Goal: Task Accomplishment & Management: Use online tool/utility

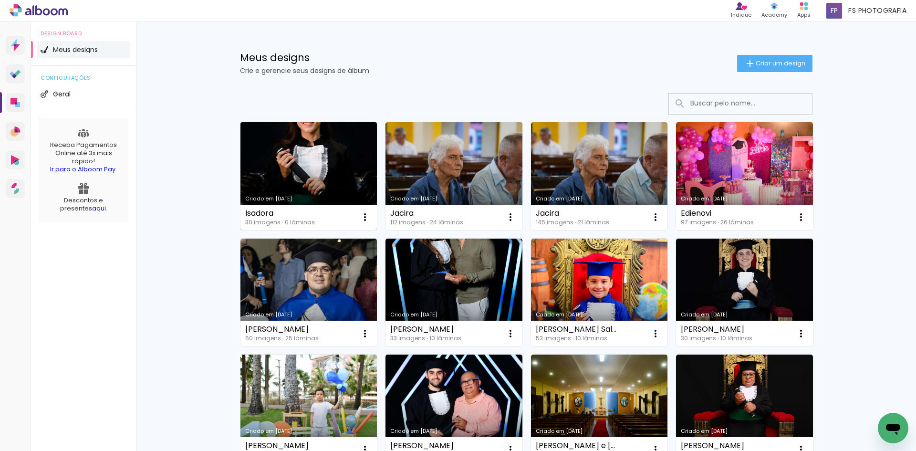
click at [339, 178] on link "Criado em [DATE]" at bounding box center [308, 176] width 137 height 108
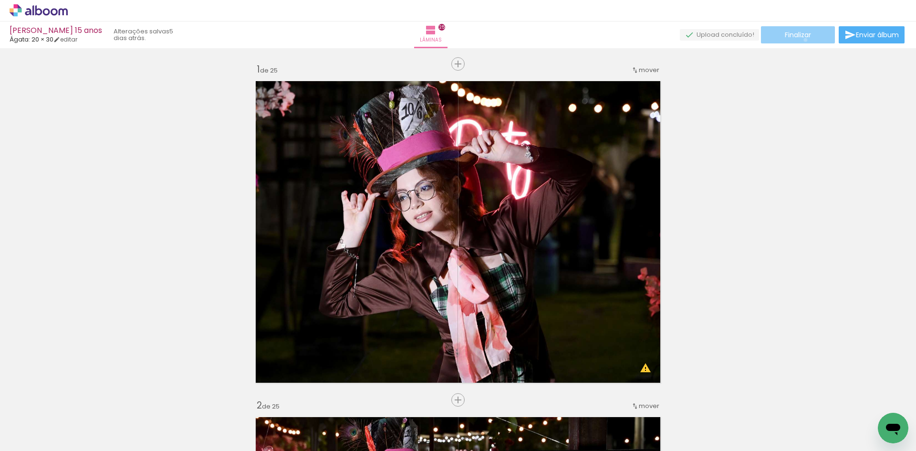
click at [802, 40] on paper-button "Finalizar" at bounding box center [798, 34] width 74 height 17
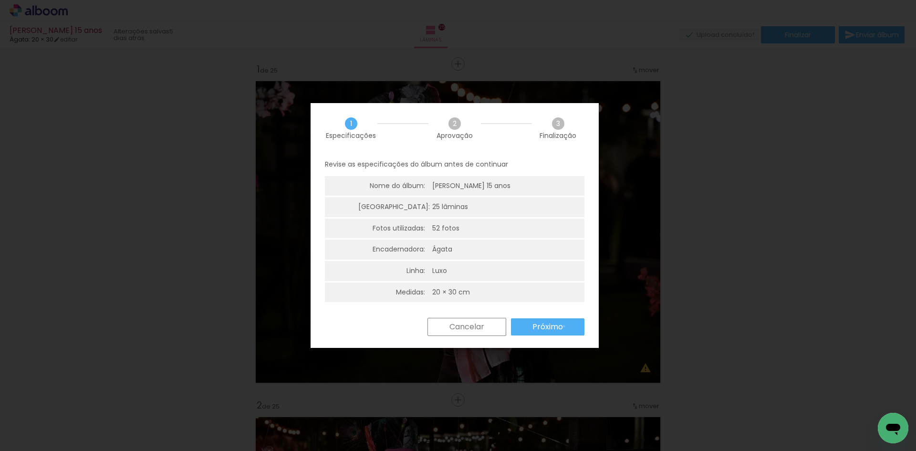
click at [564, 326] on paper-button "Próximo" at bounding box center [547, 326] width 73 height 17
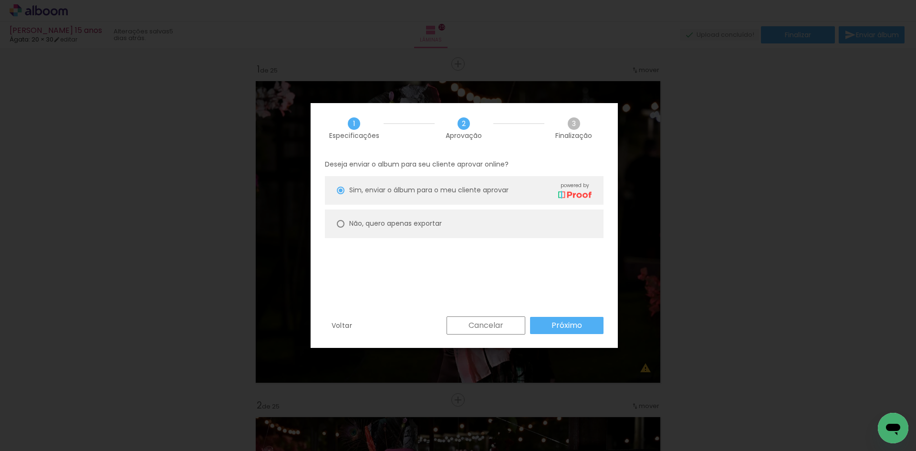
click at [0, 0] on slot "Próximo" at bounding box center [0, 0] width 0 height 0
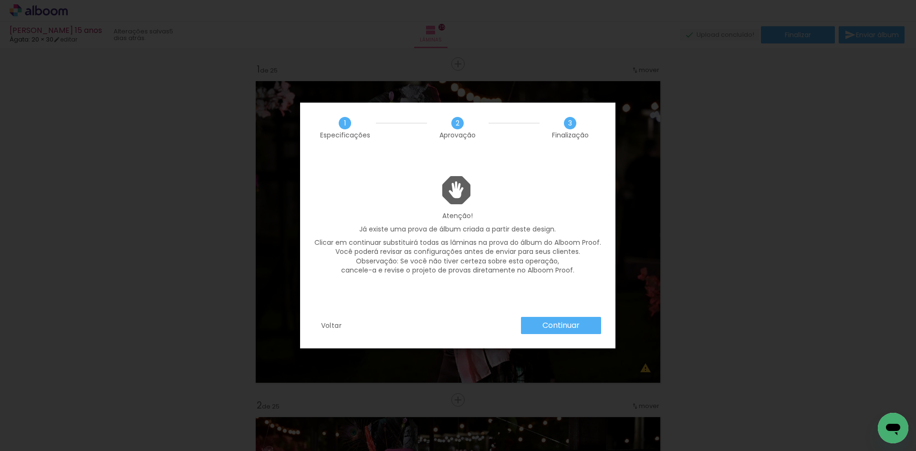
click at [0, 0] on slot "Voltar" at bounding box center [0, 0] width 0 height 0
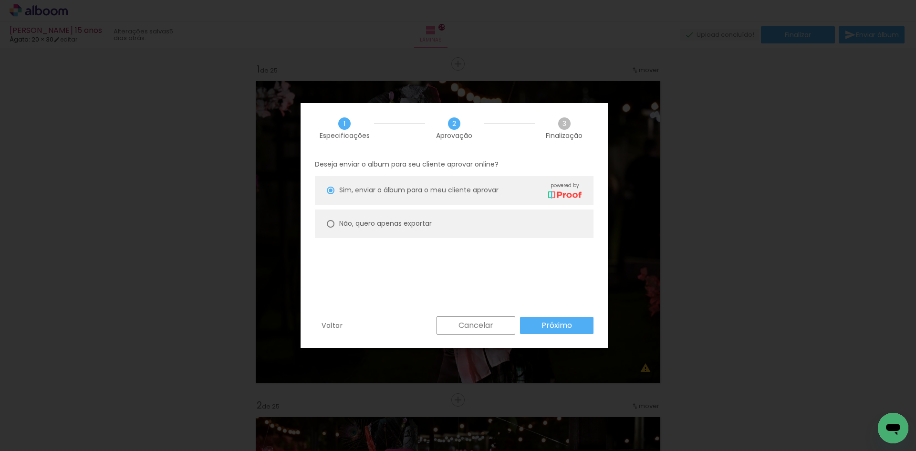
click at [0, 0] on slot "Não, quero apenas exportar" at bounding box center [0, 0] width 0 height 0
type paper-radio-button "on"
click at [0, 0] on slot "Próximo" at bounding box center [0, 0] width 0 height 0
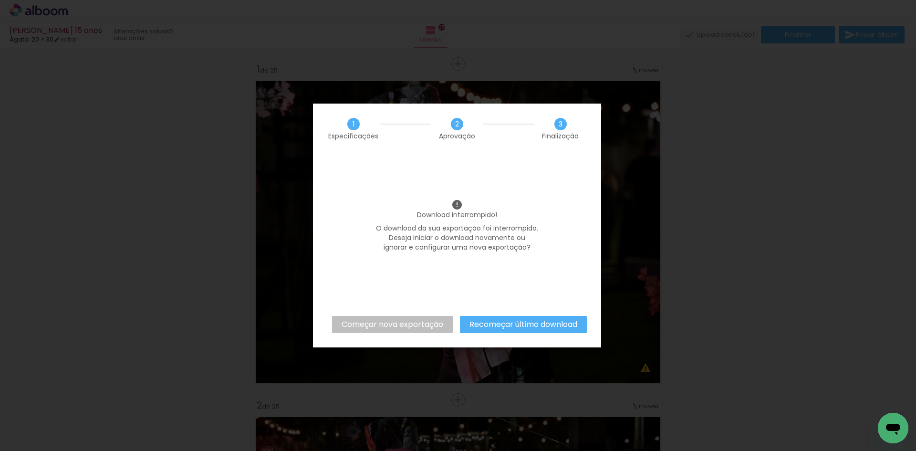
click at [0, 0] on slot "Começar nova exportação" at bounding box center [0, 0] width 0 height 0
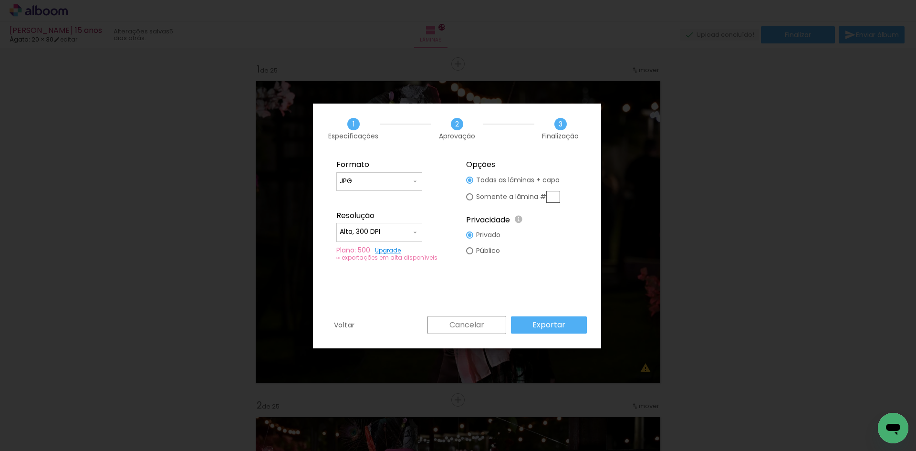
click at [0, 0] on slot "Exportar" at bounding box center [0, 0] width 0 height 0
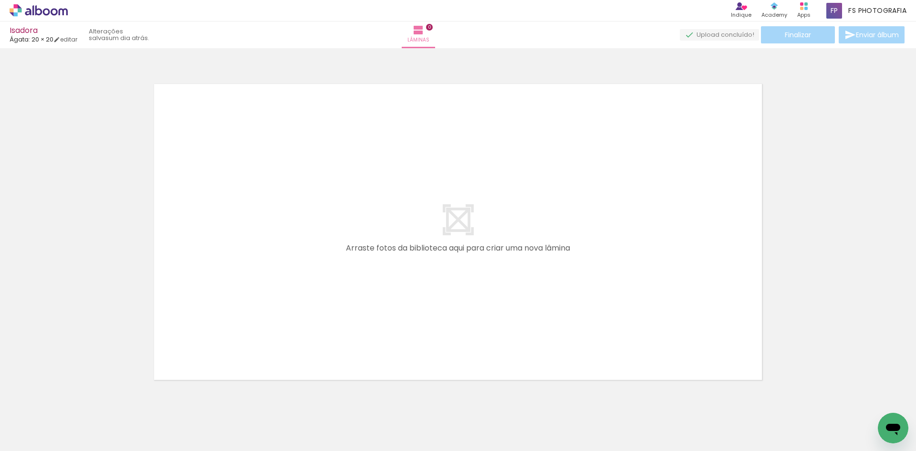
drag, startPoint x: 0, startPoint y: 0, endPoint x: 228, endPoint y: 278, distance: 359.2
click at [228, 278] on quentale-workspace at bounding box center [458, 225] width 916 height 451
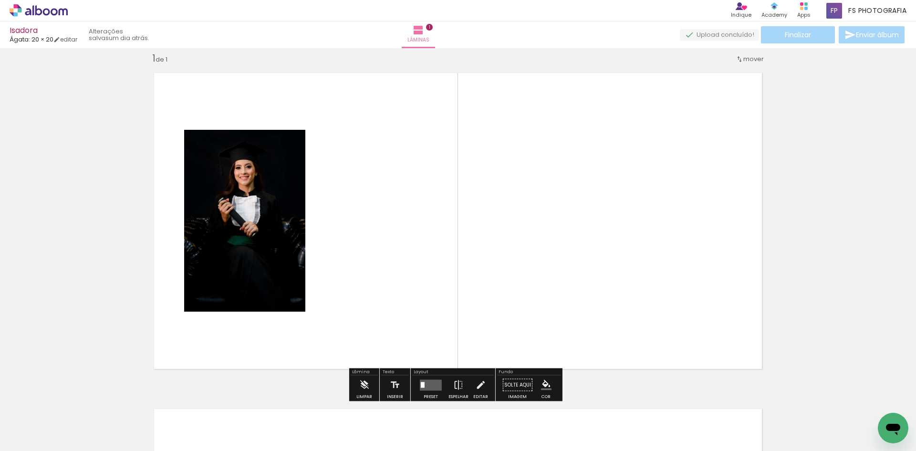
scroll to position [12, 0]
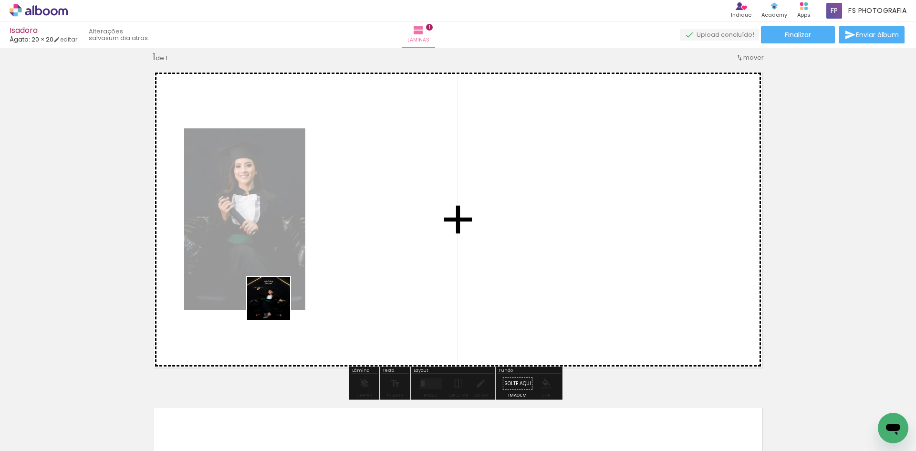
drag, startPoint x: 146, startPoint y: 426, endPoint x: 316, endPoint y: 278, distance: 225.5
click at [316, 278] on quentale-workspace at bounding box center [458, 225] width 916 height 451
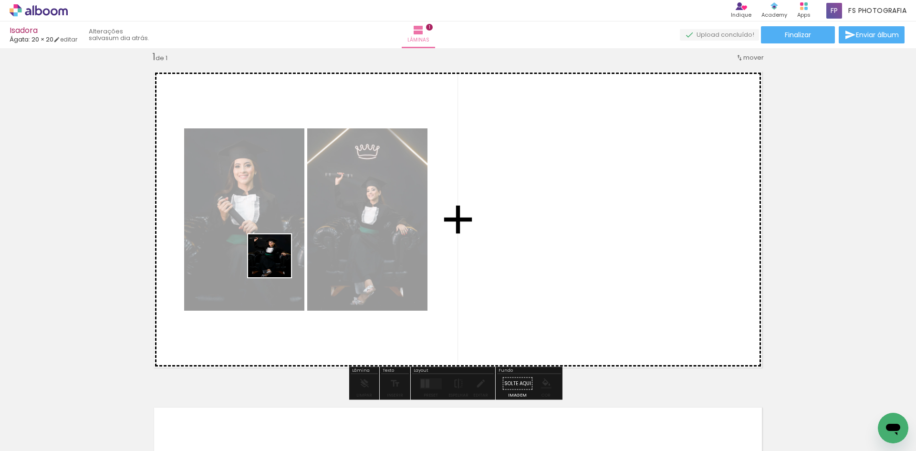
drag, startPoint x: 209, startPoint y: 430, endPoint x: 277, endPoint y: 263, distance: 180.0
click at [277, 263] on quentale-workspace at bounding box center [458, 225] width 916 height 451
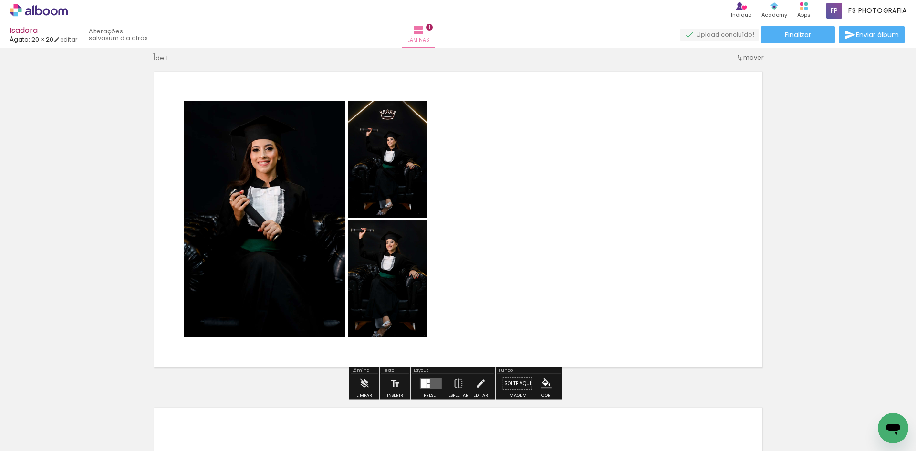
click at [41, 423] on input "Todas as fotos" at bounding box center [27, 422] width 36 height 8
click at [0, 0] on slot "Não utilizadas" at bounding box center [0, 0] width 0 height 0
type input "Não utilizadas"
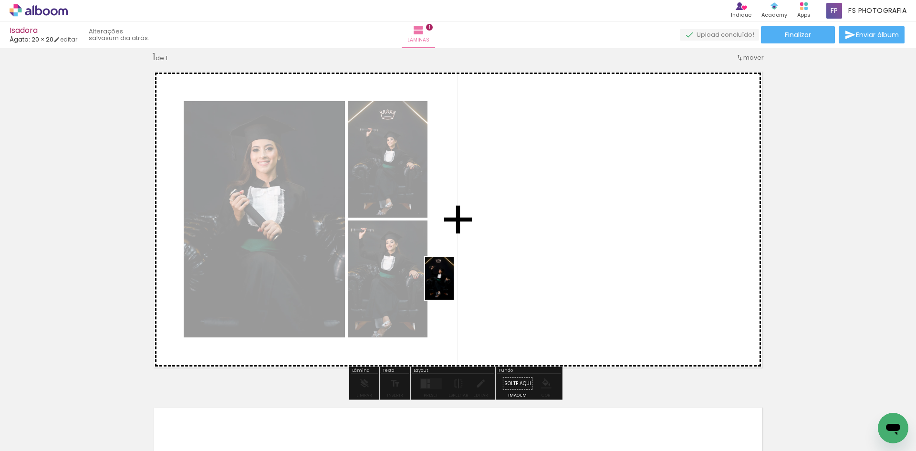
drag, startPoint x: 104, startPoint y: 432, endPoint x: 462, endPoint y: 281, distance: 388.1
click at [462, 281] on quentale-workspace at bounding box center [458, 225] width 916 height 451
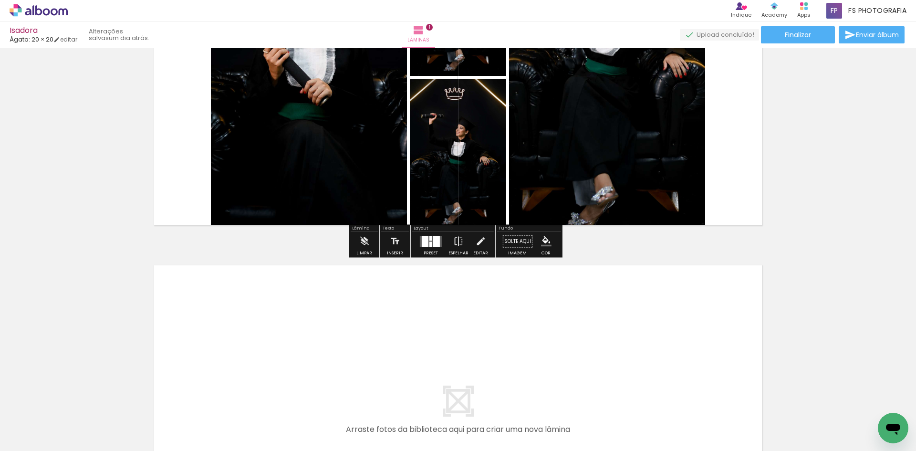
scroll to position [155, 0]
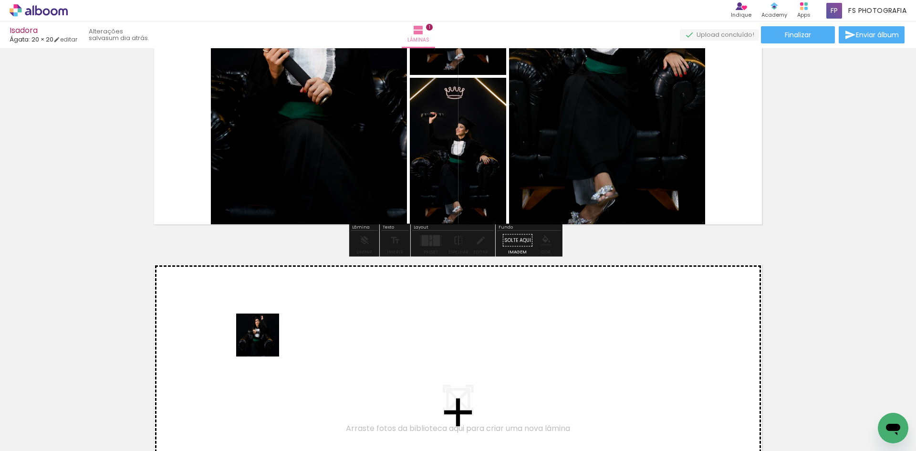
drag, startPoint x: 213, startPoint y: 421, endPoint x: 268, endPoint y: 337, distance: 100.0
click at [268, 337] on quentale-workspace at bounding box center [458, 225] width 916 height 451
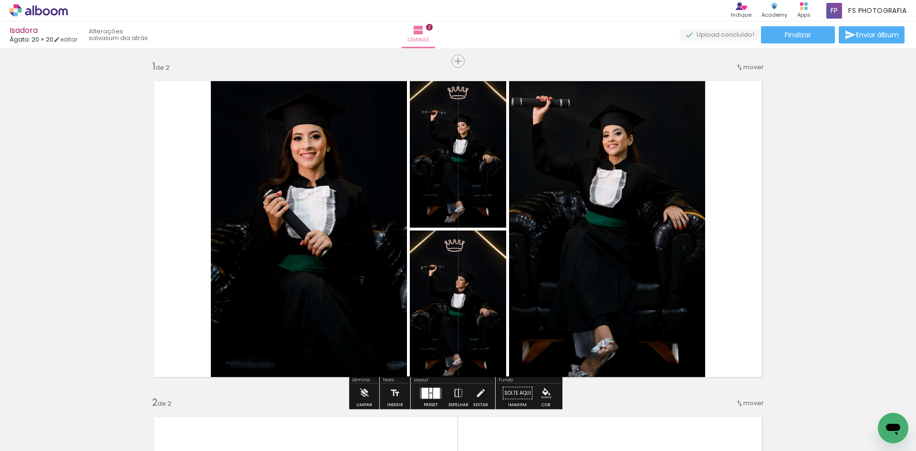
scroll to position [0, 0]
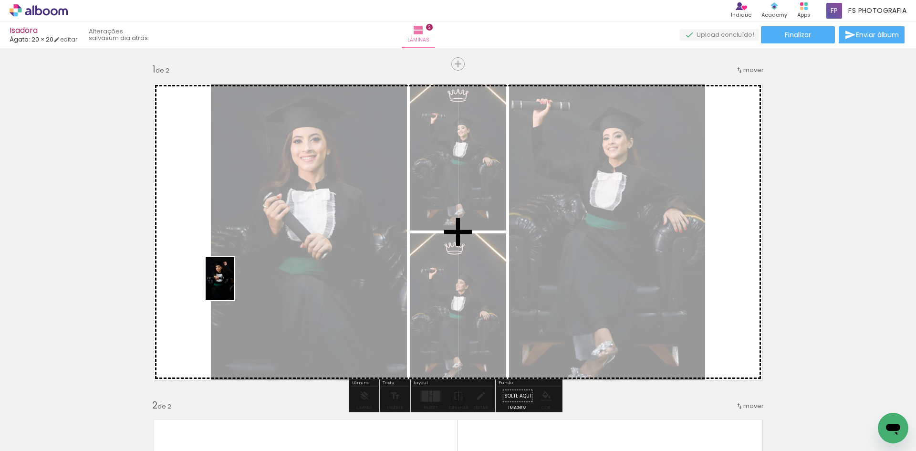
drag, startPoint x: 110, startPoint y: 417, endPoint x: 238, endPoint y: 280, distance: 187.3
click at [238, 280] on quentale-workspace at bounding box center [458, 225] width 916 height 451
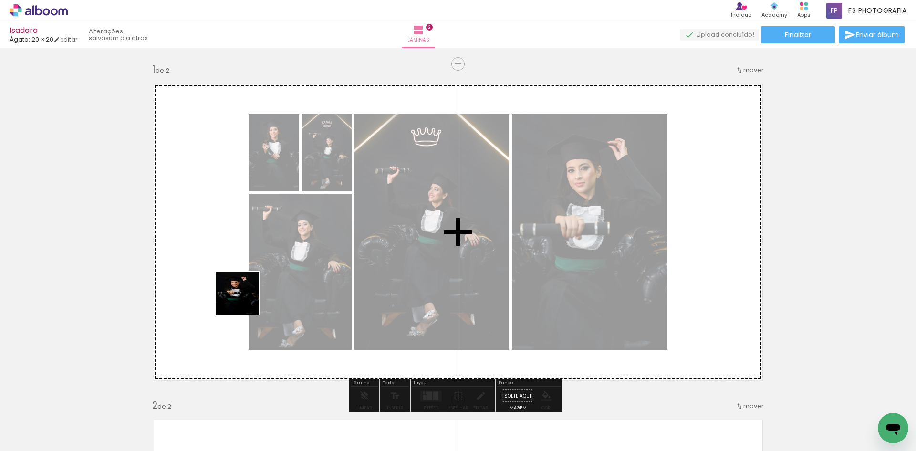
drag, startPoint x: 103, startPoint y: 418, endPoint x: 260, endPoint y: 268, distance: 217.2
click at [260, 268] on quentale-workspace at bounding box center [458, 225] width 916 height 451
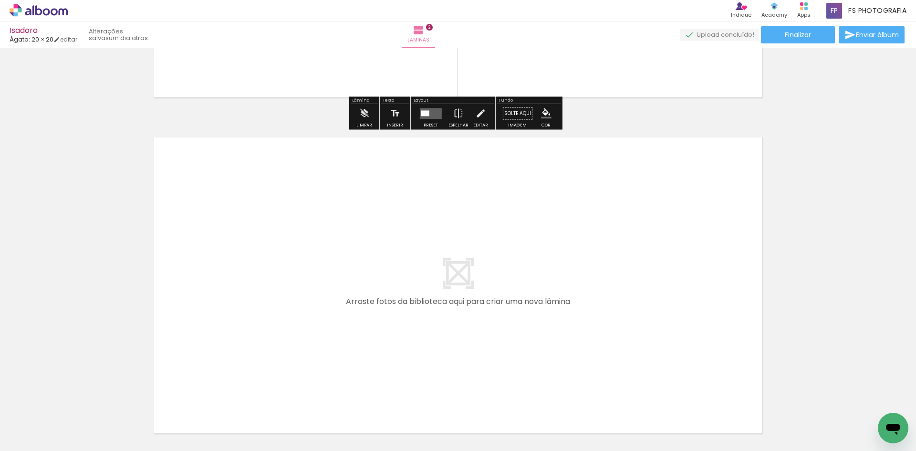
scroll to position [620, 0]
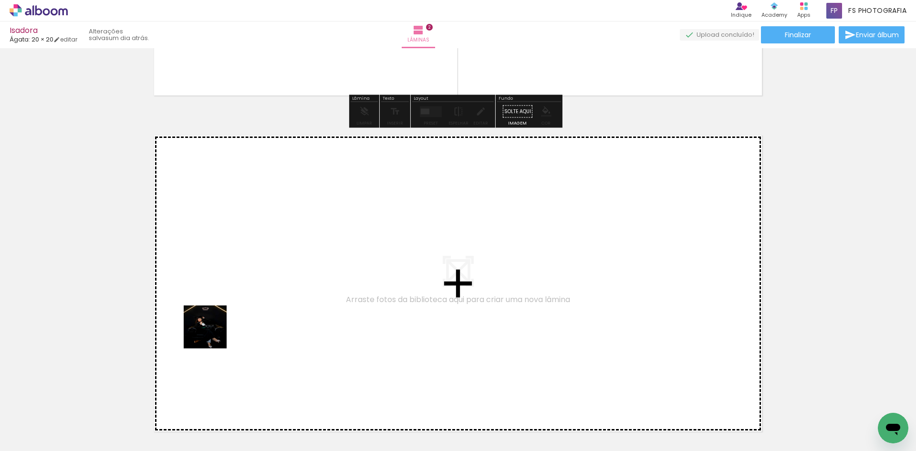
drag, startPoint x: 106, startPoint y: 423, endPoint x: 221, endPoint y: 326, distance: 150.2
click at [221, 326] on quentale-workspace at bounding box center [458, 225] width 916 height 451
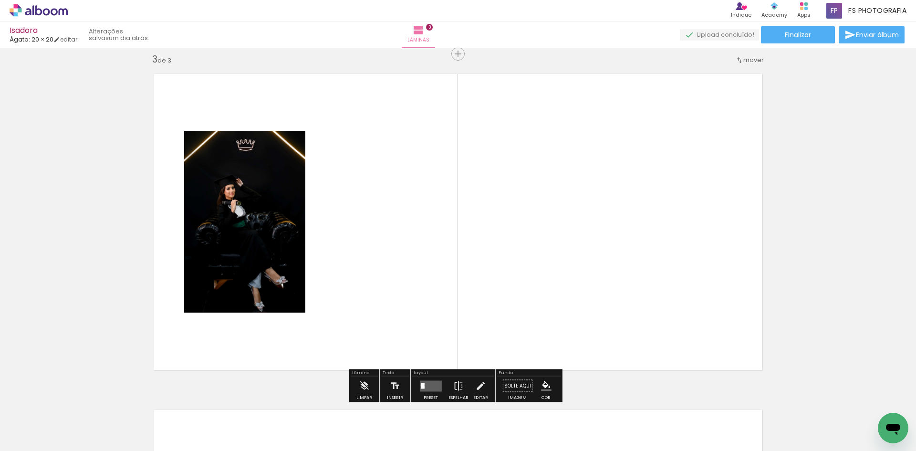
scroll to position [684, 0]
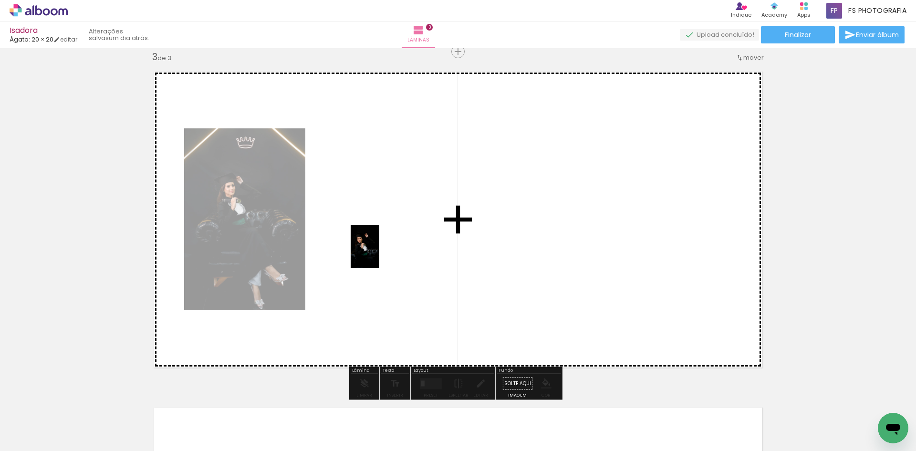
drag, startPoint x: 103, startPoint y: 427, endPoint x: 380, endPoint y: 253, distance: 327.2
click at [380, 253] on quentale-workspace at bounding box center [458, 225] width 916 height 451
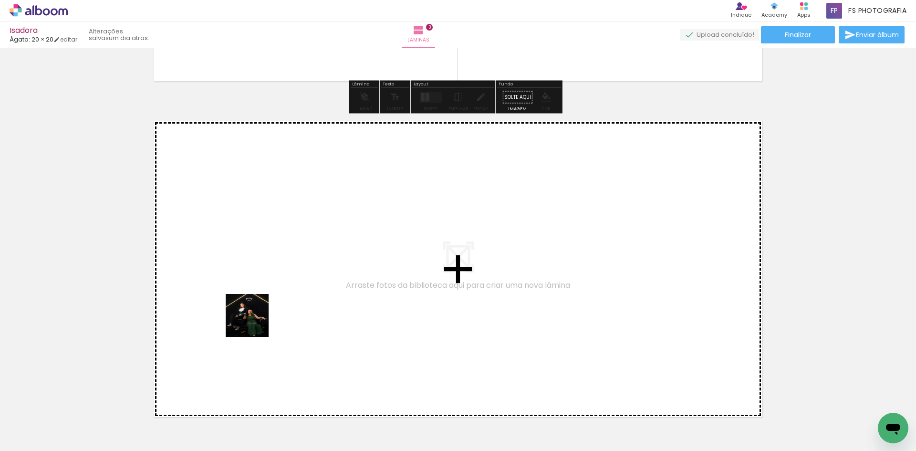
drag, startPoint x: 105, startPoint y: 428, endPoint x: 289, endPoint y: 301, distance: 223.8
click at [289, 301] on quentale-workspace at bounding box center [458, 225] width 916 height 451
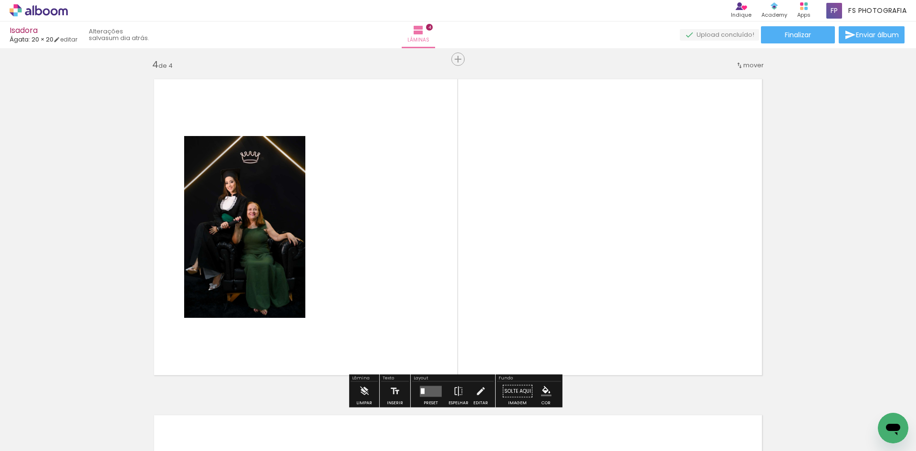
scroll to position [1020, 0]
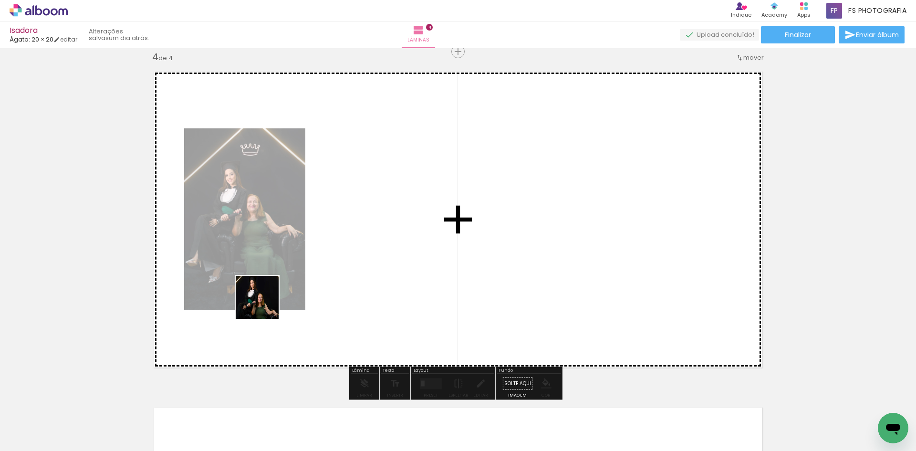
drag, startPoint x: 103, startPoint y: 422, endPoint x: 267, endPoint y: 311, distance: 197.9
click at [277, 294] on quentale-workspace at bounding box center [458, 225] width 916 height 451
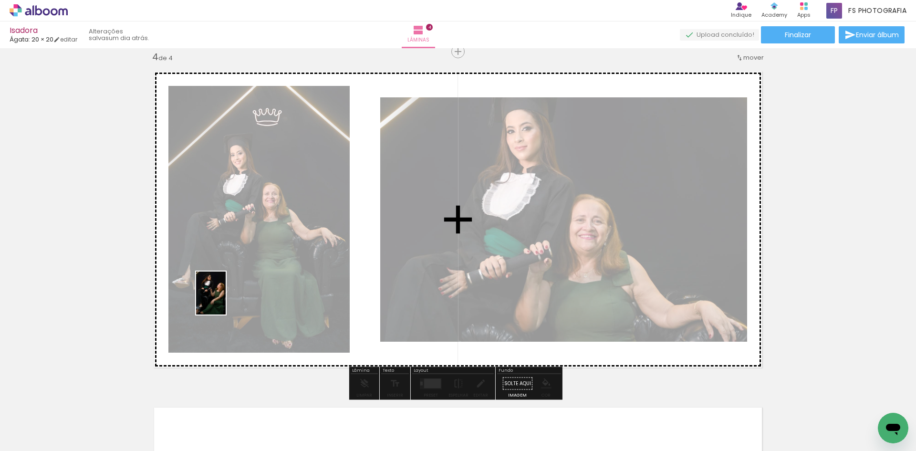
drag, startPoint x: 113, startPoint y: 425, endPoint x: 225, endPoint y: 300, distance: 167.9
click at [225, 300] on quentale-workspace at bounding box center [458, 225] width 916 height 451
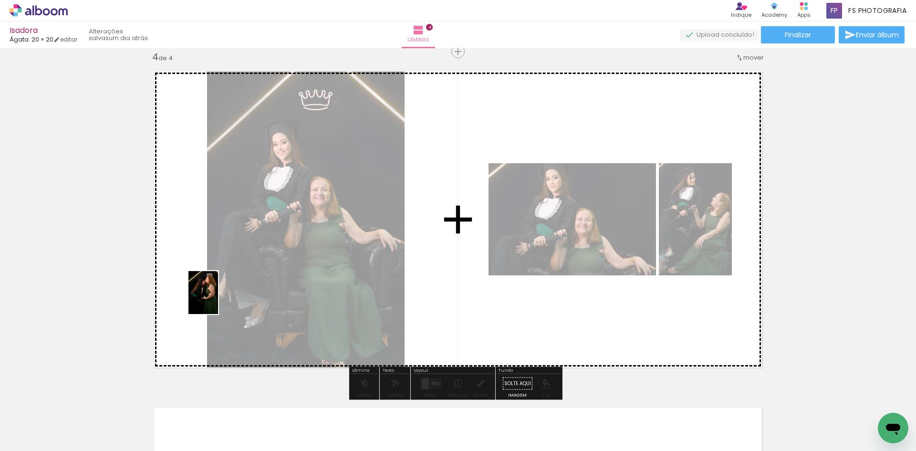
drag, startPoint x: 103, startPoint y: 427, endPoint x: 217, endPoint y: 300, distance: 170.6
click at [217, 300] on quentale-workspace at bounding box center [458, 225] width 916 height 451
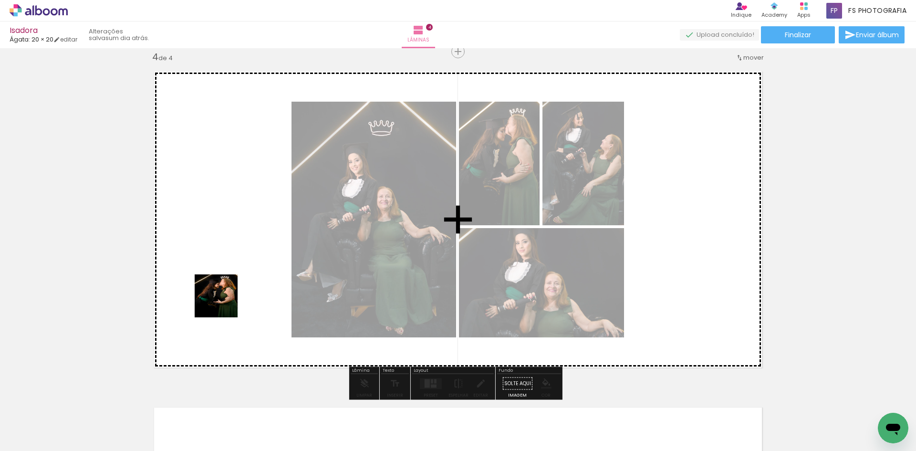
drag, startPoint x: 93, startPoint y: 423, endPoint x: 275, endPoint y: 268, distance: 239.5
click at [275, 268] on quentale-workspace at bounding box center [458, 225] width 916 height 451
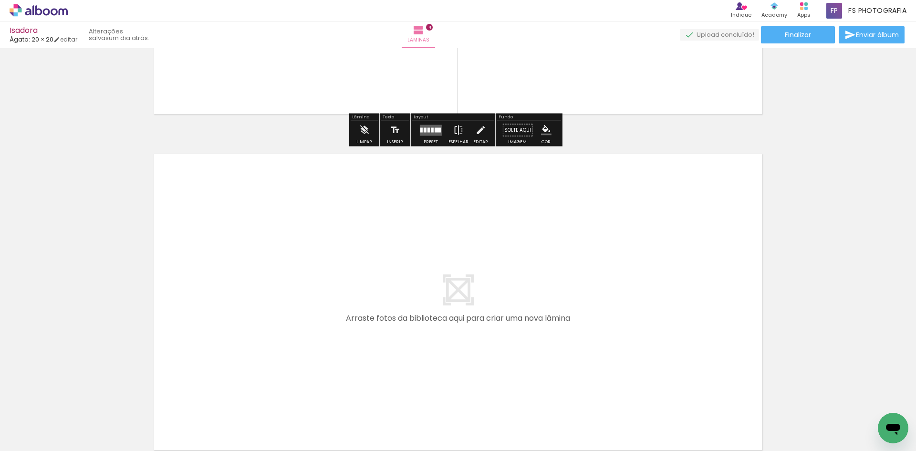
scroll to position [1354, 0]
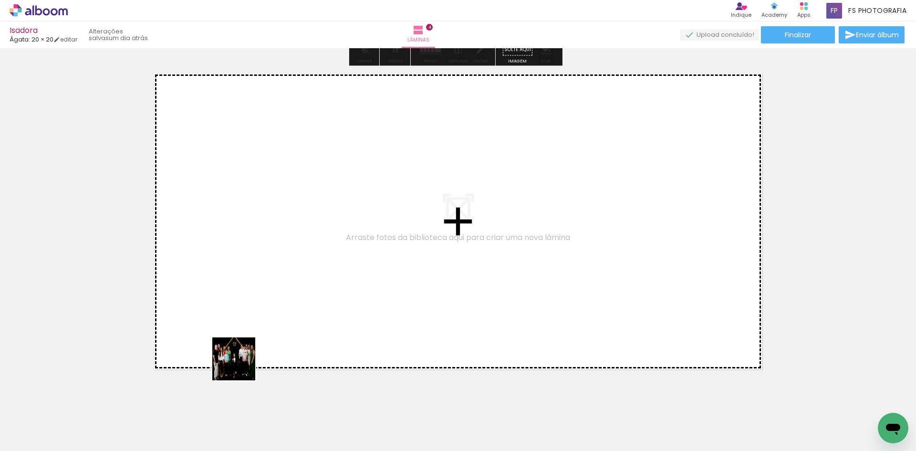
drag, startPoint x: 94, startPoint y: 430, endPoint x: 379, endPoint y: 296, distance: 315.3
click at [379, 296] on quentale-workspace at bounding box center [458, 225] width 916 height 451
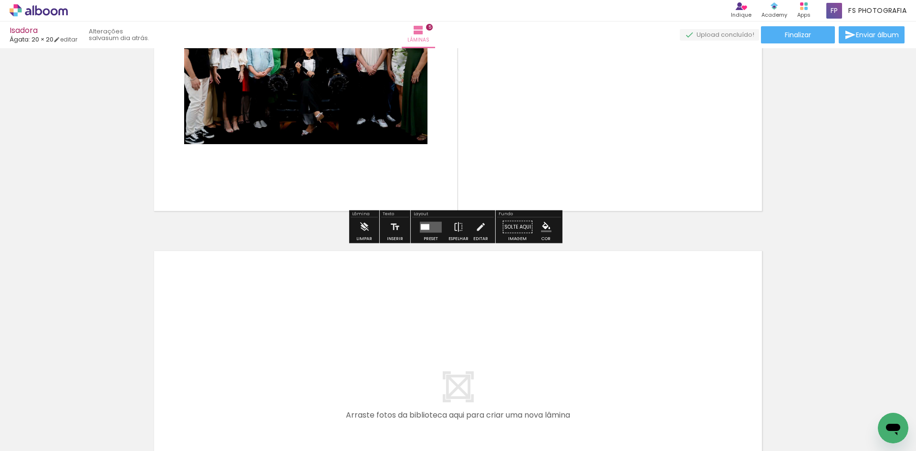
scroll to position [1546, 0]
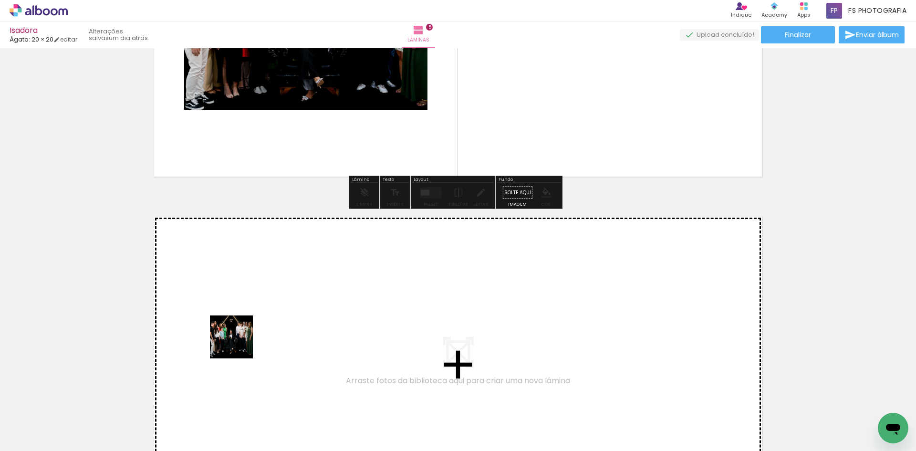
drag, startPoint x: 114, startPoint y: 424, endPoint x: 246, endPoint y: 339, distance: 157.0
click at [246, 339] on quentale-workspace at bounding box center [458, 225] width 916 height 451
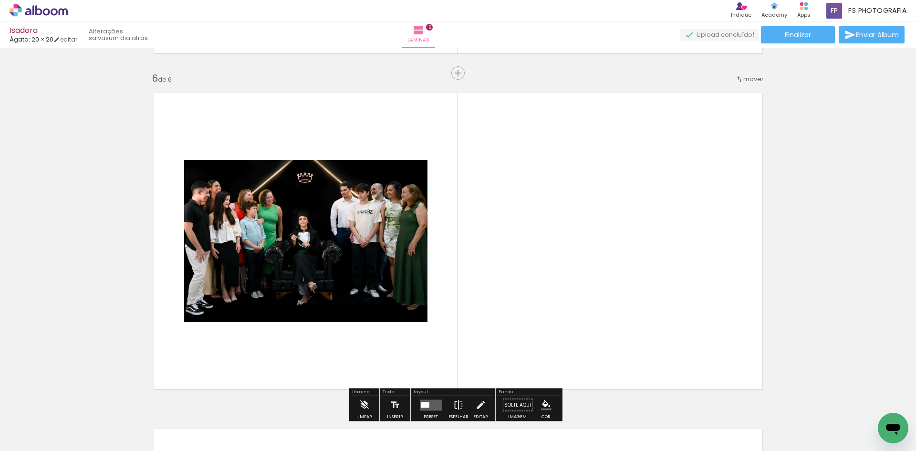
scroll to position [1691, 0]
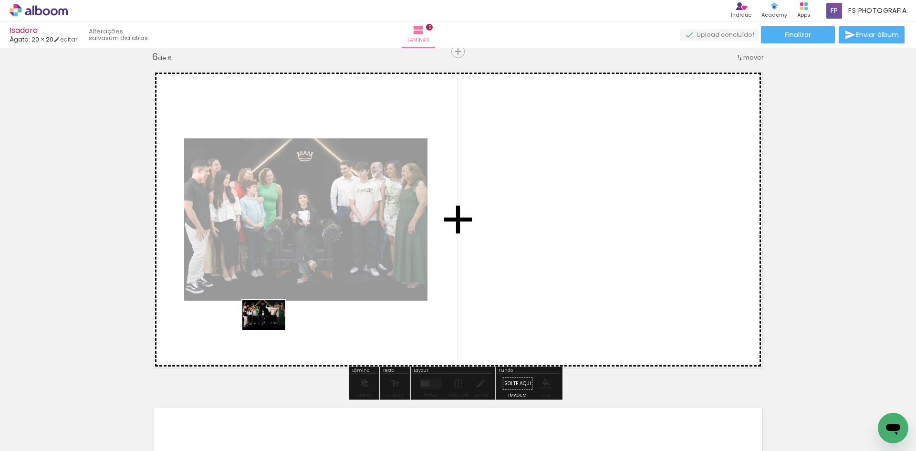
drag, startPoint x: 110, startPoint y: 425, endPoint x: 271, endPoint y: 329, distance: 187.8
click at [271, 329] on quentale-workspace at bounding box center [458, 225] width 916 height 451
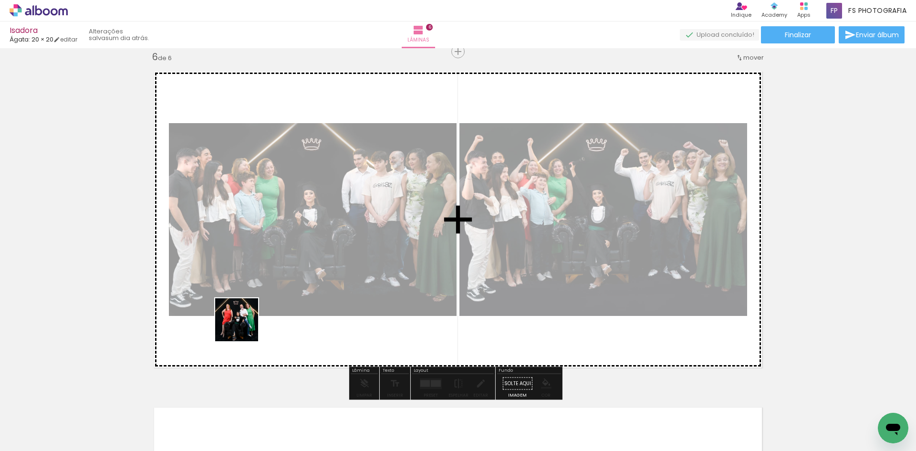
drag, startPoint x: 105, startPoint y: 426, endPoint x: 282, endPoint y: 290, distance: 223.2
click at [282, 290] on quentale-workspace at bounding box center [458, 225] width 916 height 451
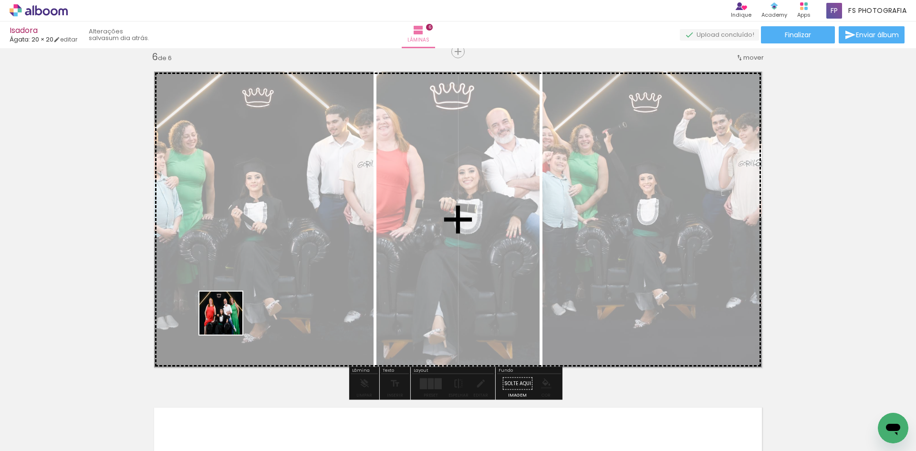
drag, startPoint x: 109, startPoint y: 423, endPoint x: 230, endPoint y: 317, distance: 161.2
click at [230, 317] on quentale-workspace at bounding box center [458, 225] width 916 height 451
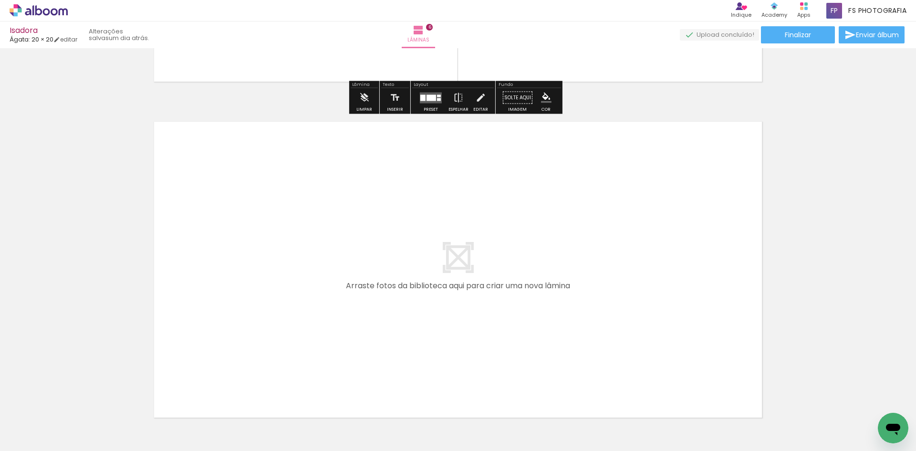
scroll to position [1977, 0]
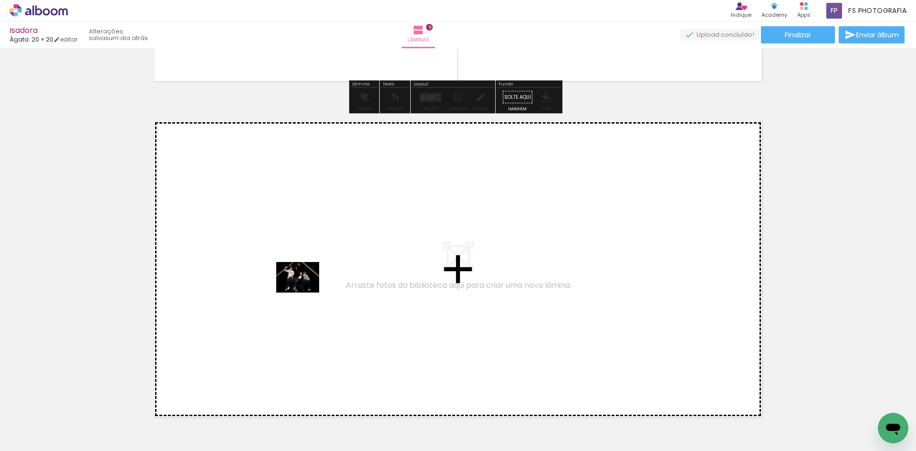
drag, startPoint x: 92, startPoint y: 419, endPoint x: 305, endPoint y: 290, distance: 248.4
click at [305, 290] on quentale-workspace at bounding box center [458, 225] width 916 height 451
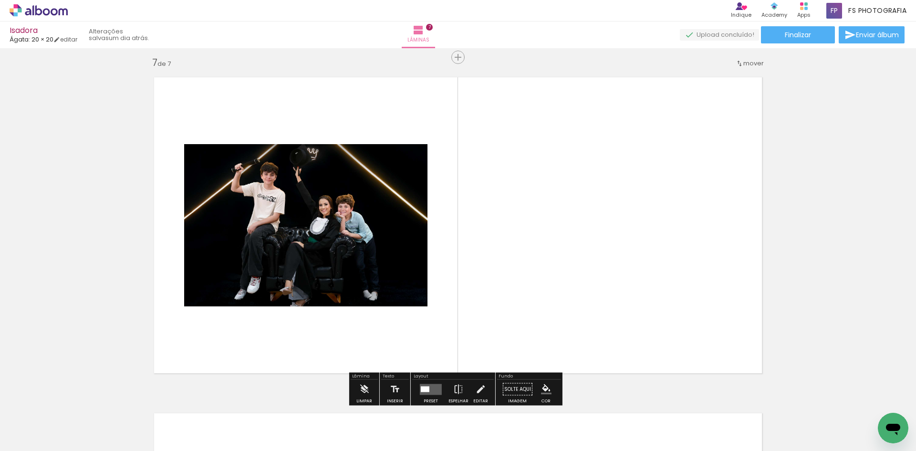
scroll to position [2027, 0]
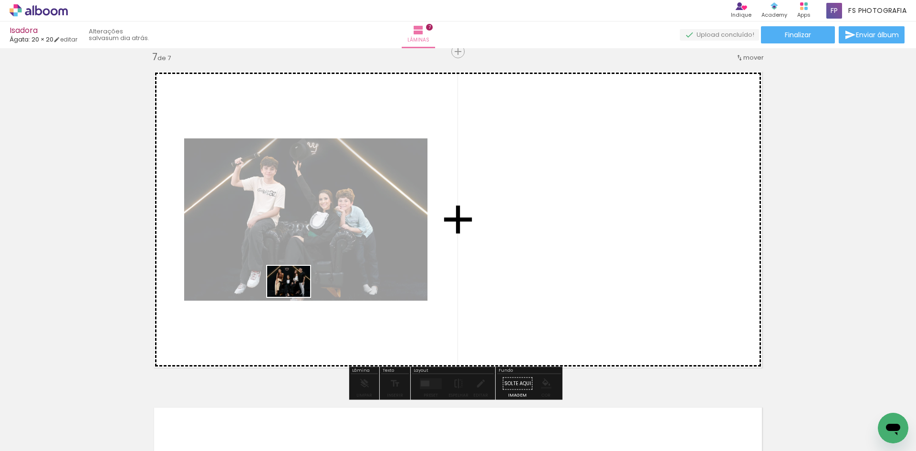
drag, startPoint x: 120, startPoint y: 408, endPoint x: 296, endPoint y: 294, distance: 209.7
click at [296, 294] on quentale-workspace at bounding box center [458, 225] width 916 height 451
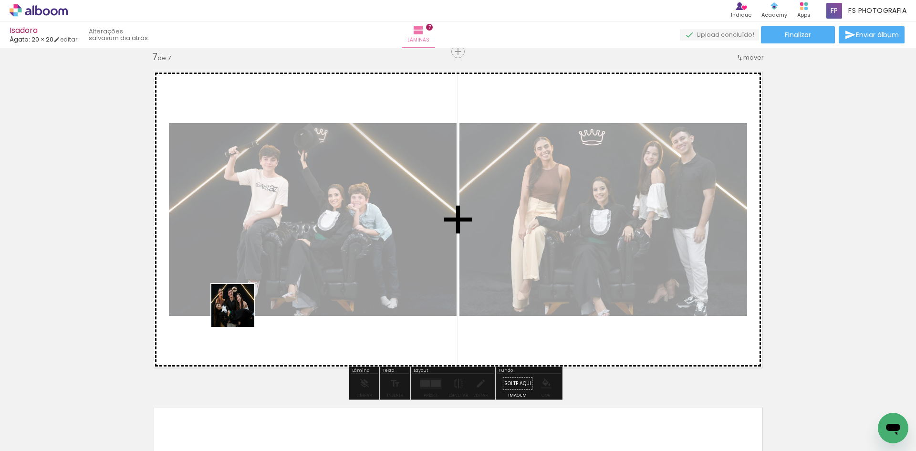
drag, startPoint x: 101, startPoint y: 421, endPoint x: 241, endPoint y: 311, distance: 178.1
click at [241, 311] on quentale-workspace at bounding box center [458, 225] width 916 height 451
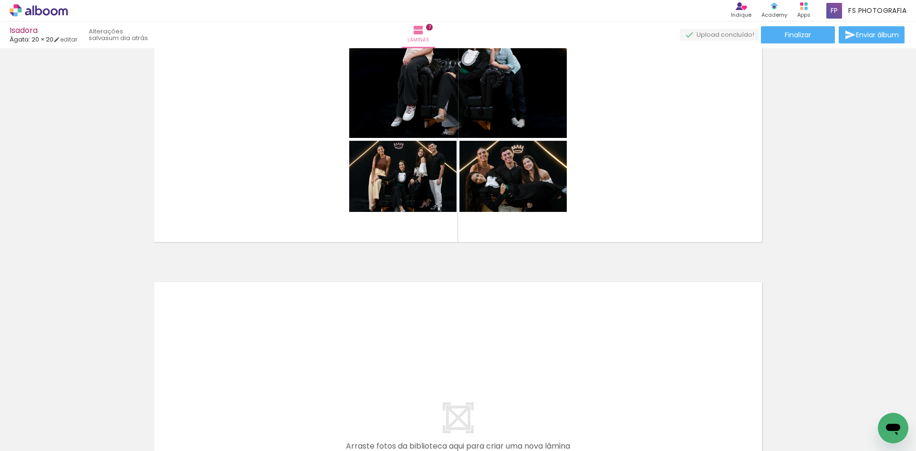
scroll to position [2218, 0]
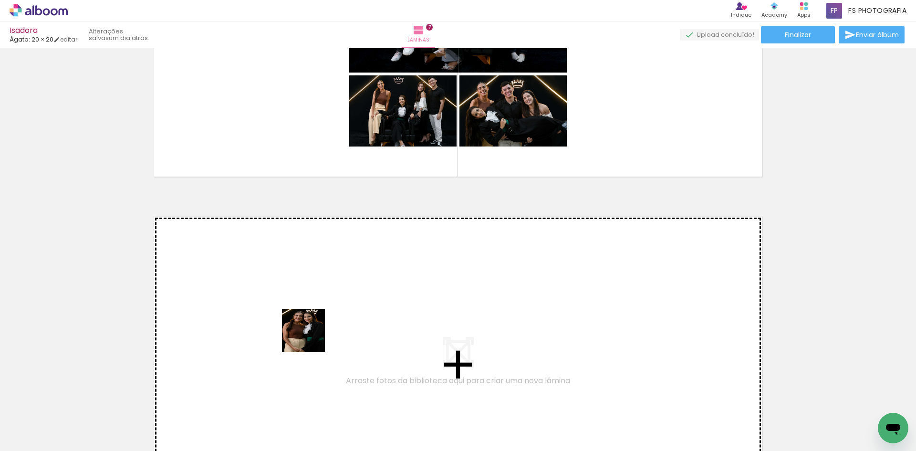
drag, startPoint x: 370, startPoint y: 421, endPoint x: 355, endPoint y: 402, distance: 24.8
click at [310, 336] on quentale-workspace at bounding box center [458, 225] width 916 height 451
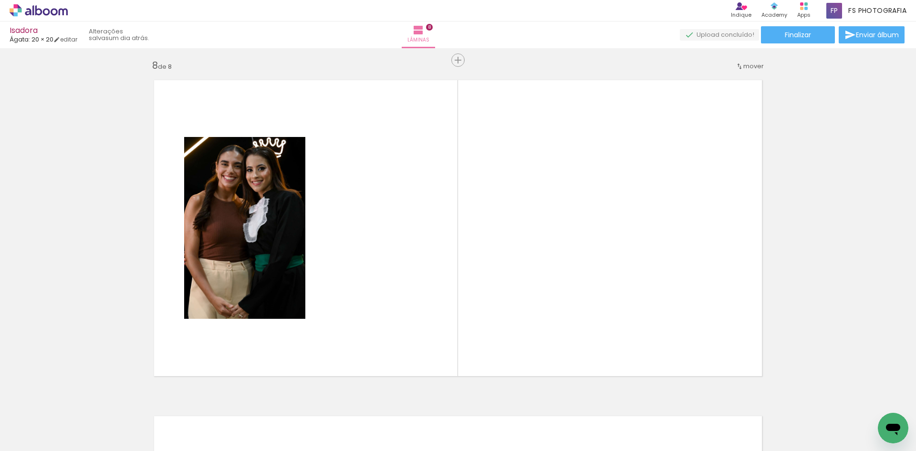
scroll to position [2363, 0]
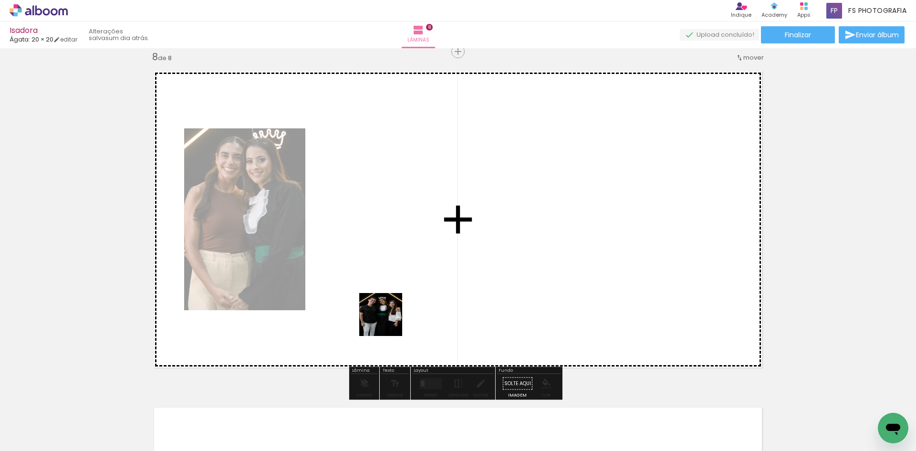
drag, startPoint x: 373, startPoint y: 423, endPoint x: 409, endPoint y: 318, distance: 111.5
click at [394, 290] on quentale-workspace at bounding box center [458, 225] width 916 height 451
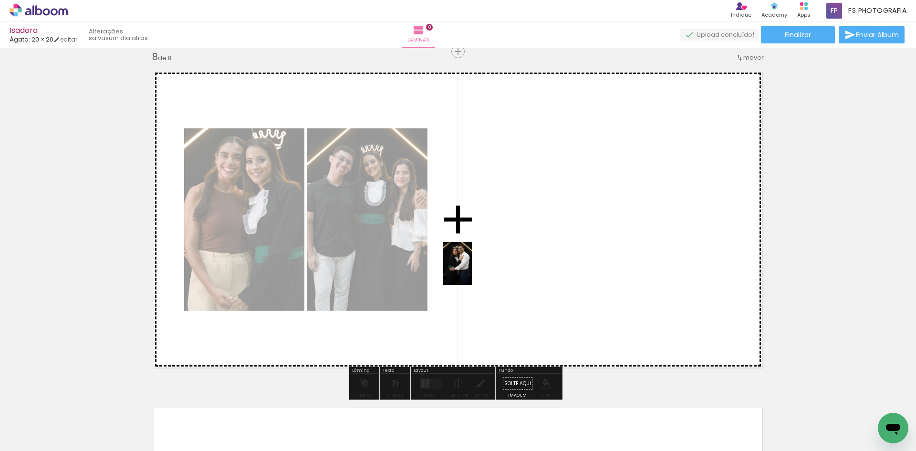
drag, startPoint x: 362, startPoint y: 424, endPoint x: 472, endPoint y: 270, distance: 189.4
click at [472, 270] on quentale-workspace at bounding box center [458, 225] width 916 height 451
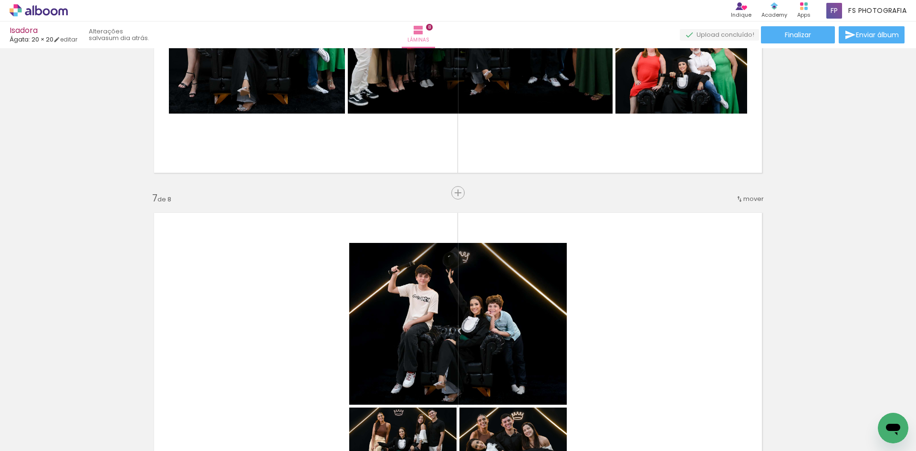
scroll to position [1647, 0]
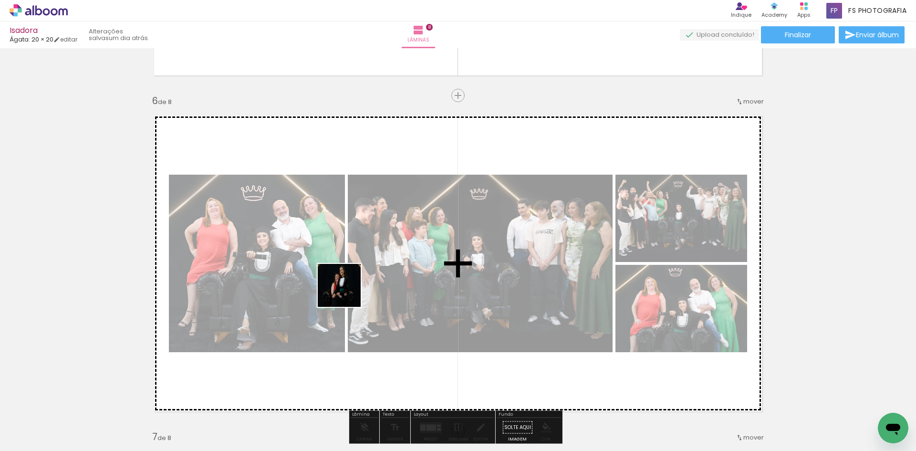
drag, startPoint x: 321, startPoint y: 416, endPoint x: 350, endPoint y: 284, distance: 135.6
click at [350, 284] on quentale-workspace at bounding box center [458, 225] width 916 height 451
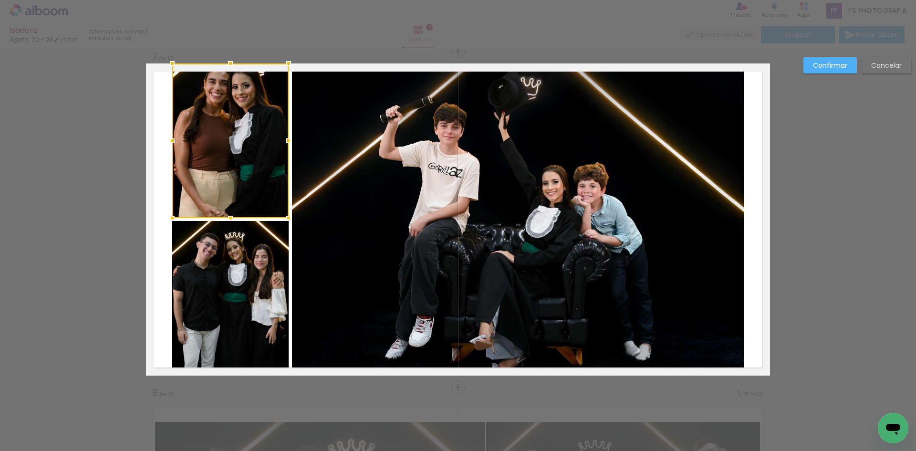
click at [225, 284] on quentale-photo at bounding box center [230, 298] width 116 height 155
click at [623, 280] on quentale-photo at bounding box center [518, 219] width 452 height 312
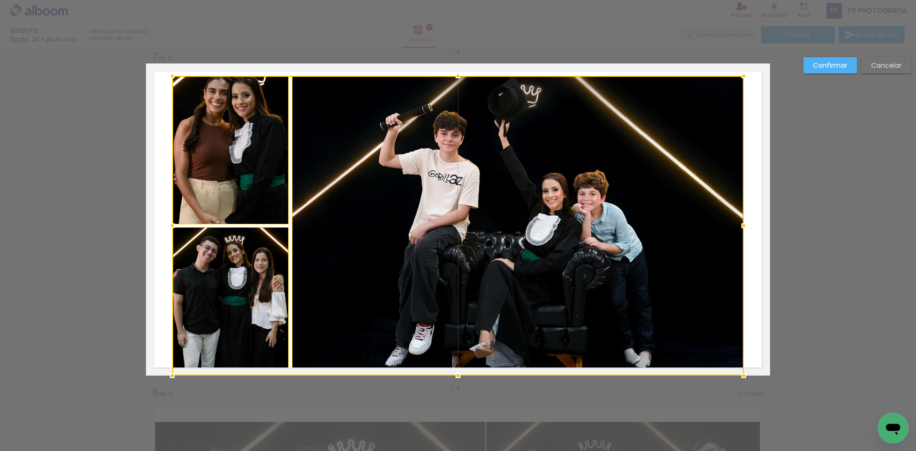
drag, startPoint x: 455, startPoint y: 64, endPoint x: 456, endPoint y: 76, distance: 12.4
click at [456, 76] on div at bounding box center [457, 75] width 19 height 19
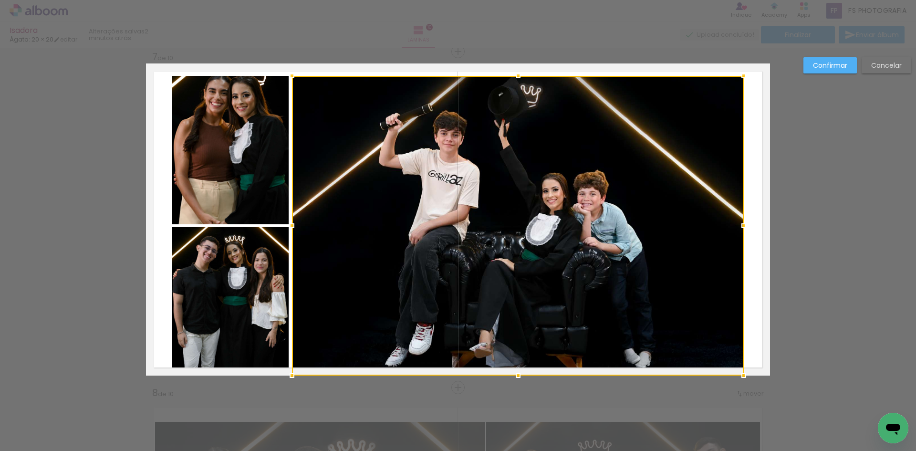
click at [251, 167] on quentale-photo at bounding box center [230, 150] width 116 height 148
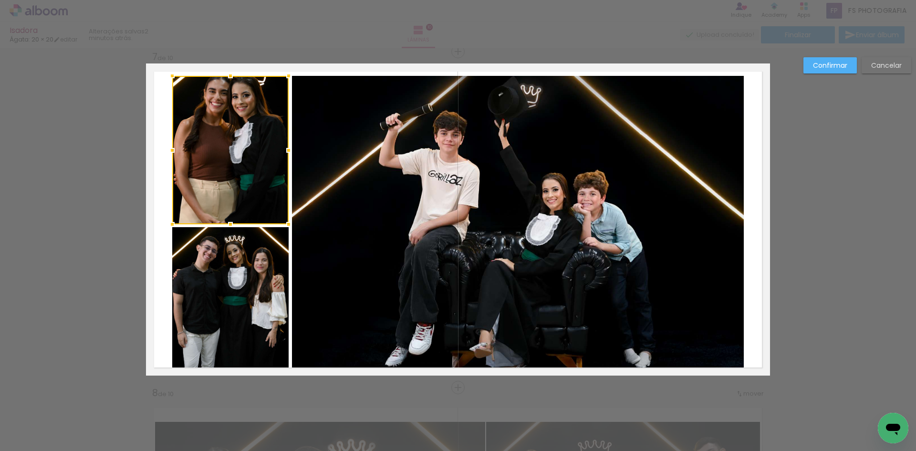
click at [251, 307] on quentale-photo at bounding box center [230, 301] width 116 height 148
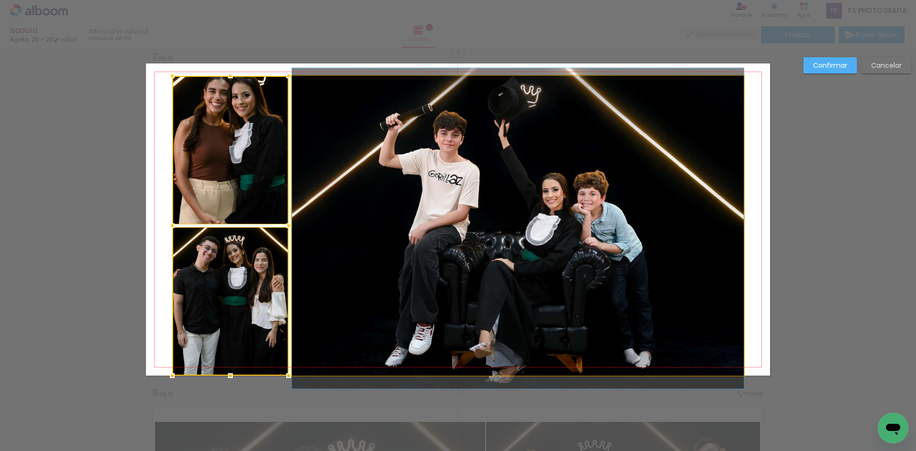
click at [562, 328] on quentale-photo at bounding box center [518, 226] width 452 height 300
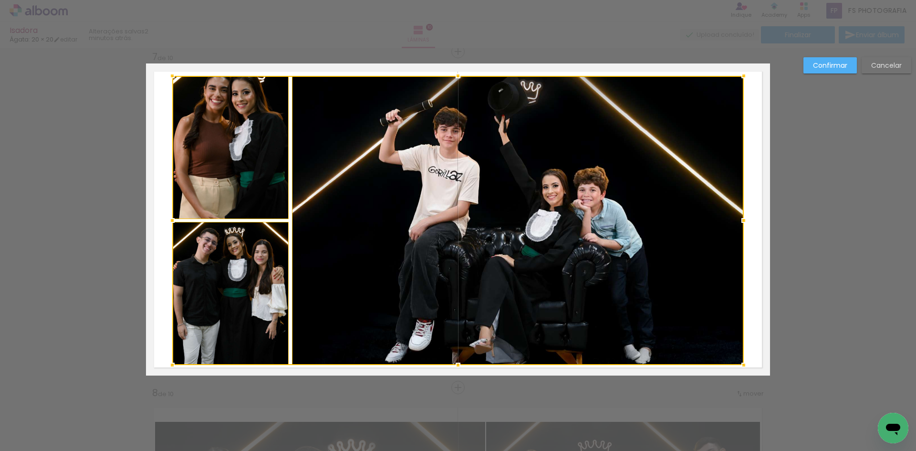
drag, startPoint x: 455, startPoint y: 374, endPoint x: 455, endPoint y: 364, distance: 10.5
click at [455, 364] on div at bounding box center [457, 364] width 19 height 19
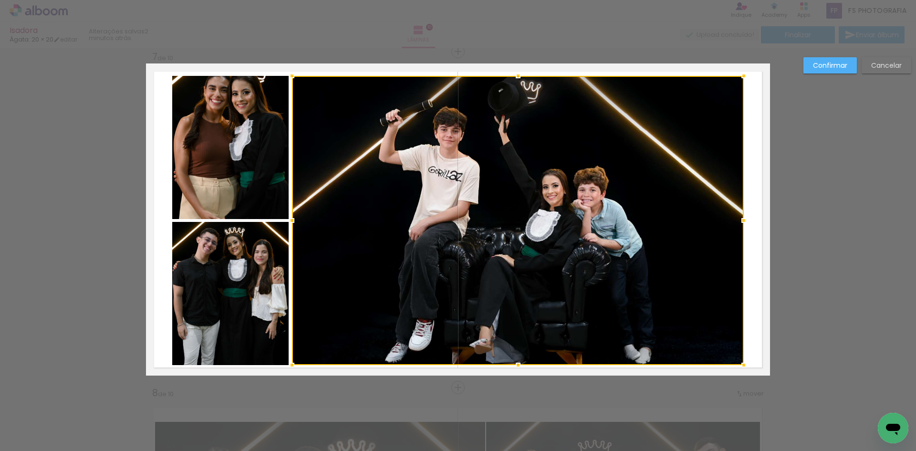
click at [241, 172] on quentale-photo at bounding box center [230, 147] width 116 height 143
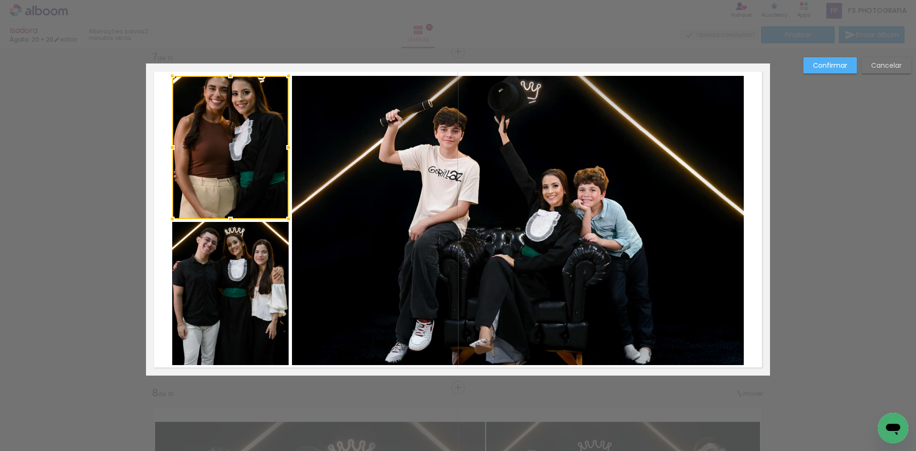
click at [240, 258] on quentale-photo at bounding box center [230, 293] width 116 height 143
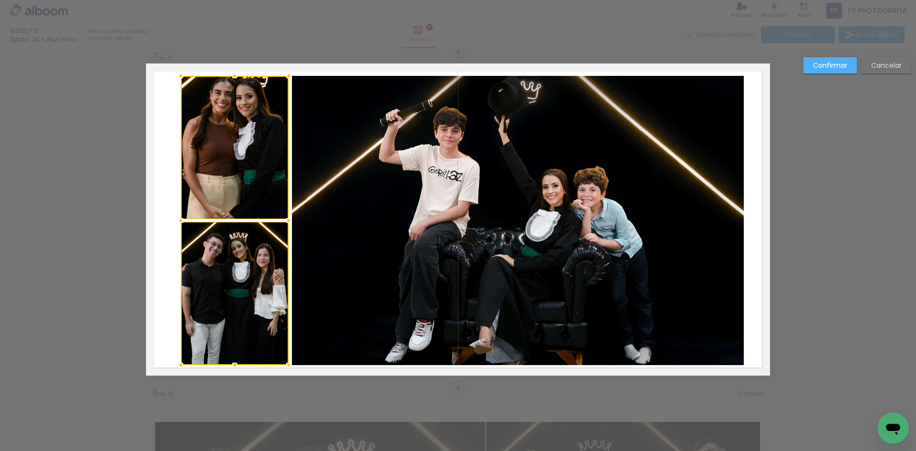
drag, startPoint x: 169, startPoint y: 221, endPoint x: 177, endPoint y: 221, distance: 8.6
click at [177, 221] on div at bounding box center [180, 220] width 19 height 19
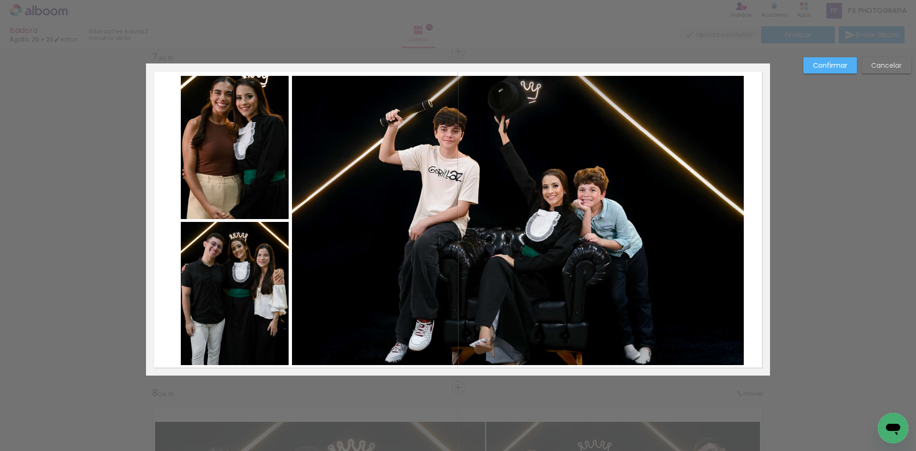
click at [675, 161] on quentale-photo at bounding box center [518, 220] width 452 height 289
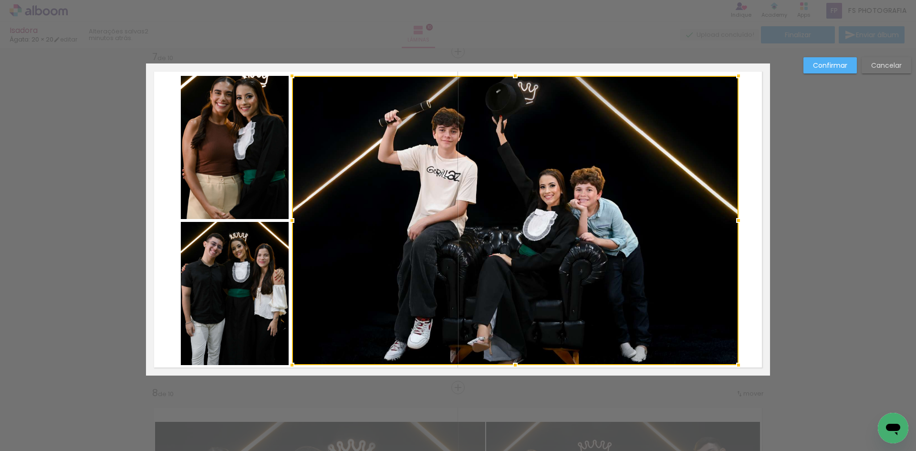
drag, startPoint x: 742, startPoint y: 220, endPoint x: 737, endPoint y: 221, distance: 5.3
click at [737, 221] on div at bounding box center [738, 220] width 19 height 19
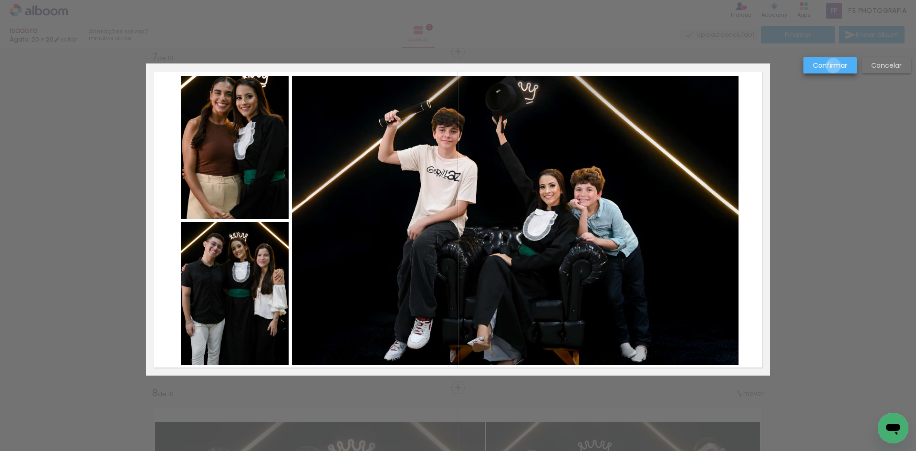
click at [0, 0] on slot "Confirmar" at bounding box center [0, 0] width 0 height 0
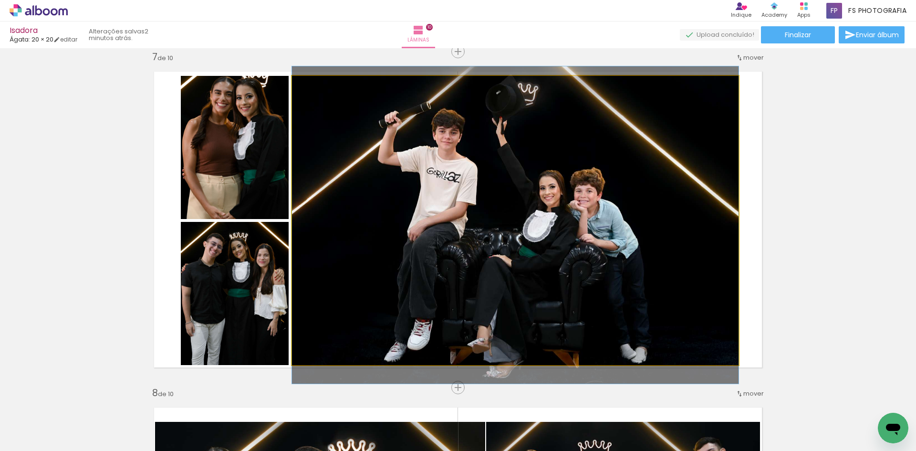
drag, startPoint x: 632, startPoint y: 145, endPoint x: 627, endPoint y: 147, distance: 5.9
click at [627, 146] on quentale-photo at bounding box center [515, 220] width 446 height 289
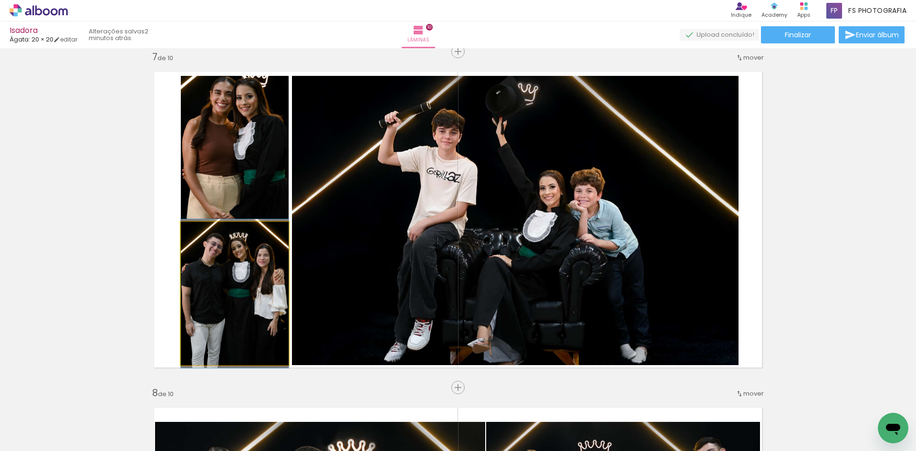
click at [206, 289] on quentale-photo at bounding box center [235, 293] width 108 height 143
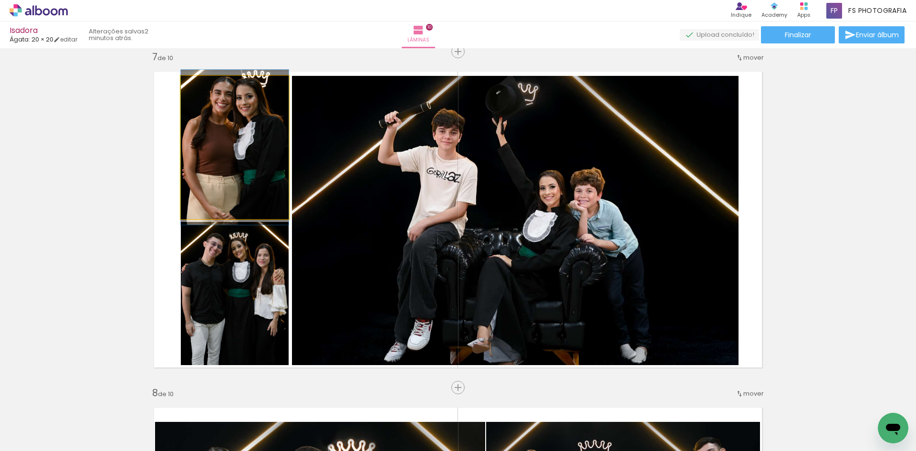
click at [227, 176] on quentale-photo at bounding box center [235, 147] width 108 height 143
click at [247, 169] on quentale-photo at bounding box center [235, 147] width 108 height 143
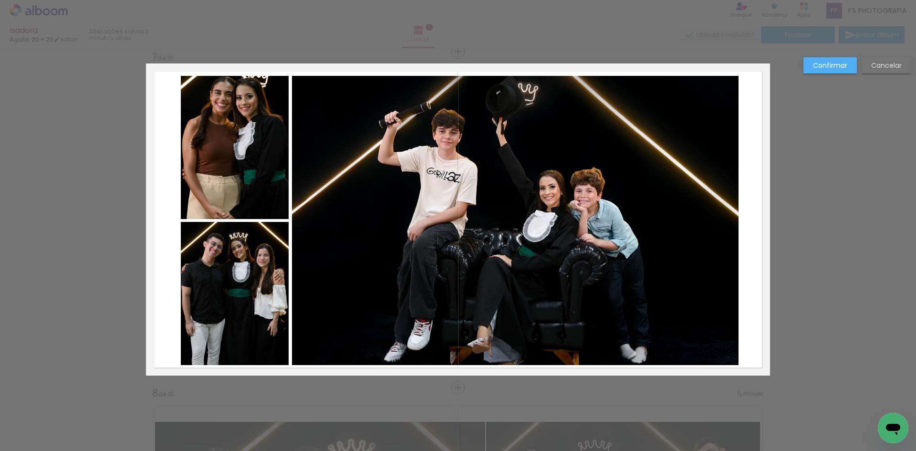
click at [246, 172] on quentale-photo at bounding box center [235, 147] width 108 height 143
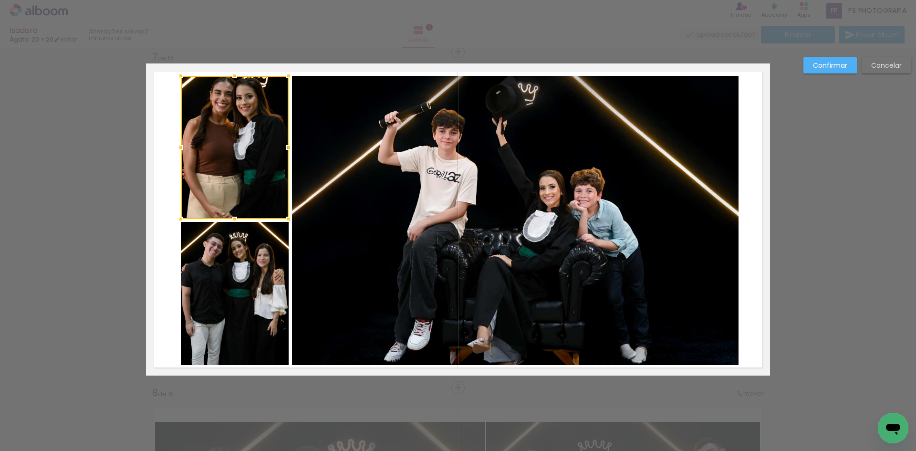
click at [247, 294] on quentale-photo at bounding box center [235, 293] width 108 height 143
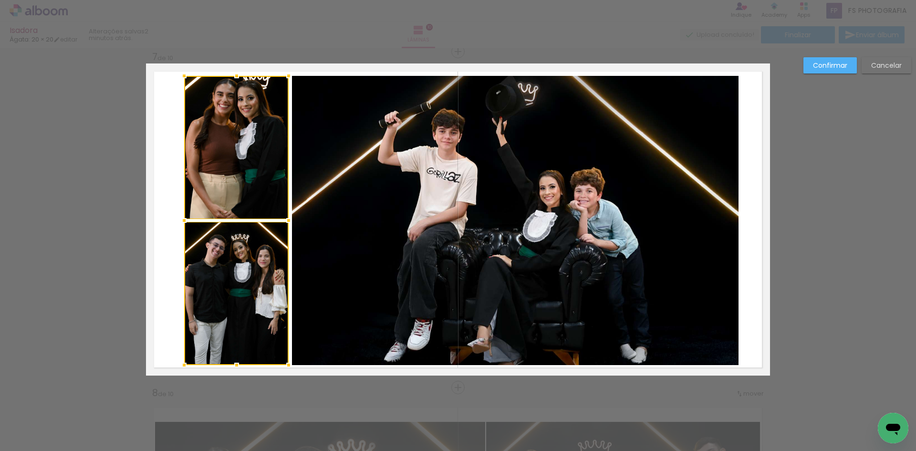
click at [184, 223] on div at bounding box center [184, 220] width 19 height 19
click at [0, 0] on slot "Confirmar" at bounding box center [0, 0] width 0 height 0
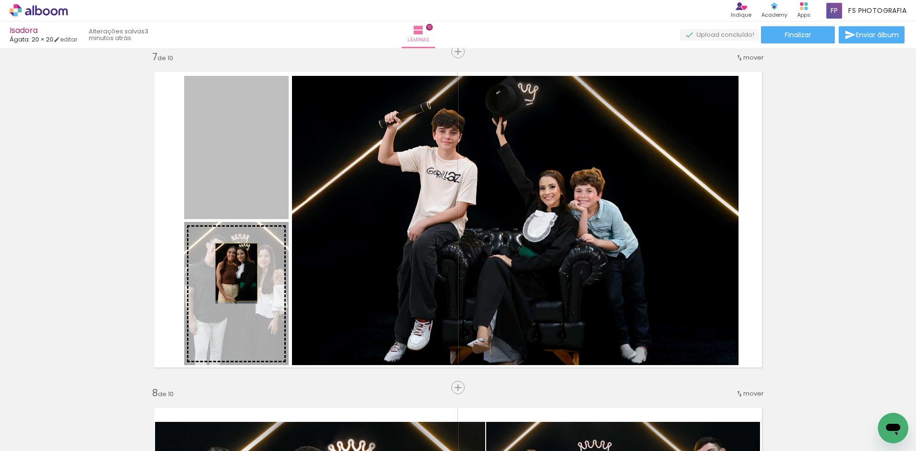
drag, startPoint x: 235, startPoint y: 225, endPoint x: 233, endPoint y: 272, distance: 46.8
click at [0, 0] on slot at bounding box center [0, 0] width 0 height 0
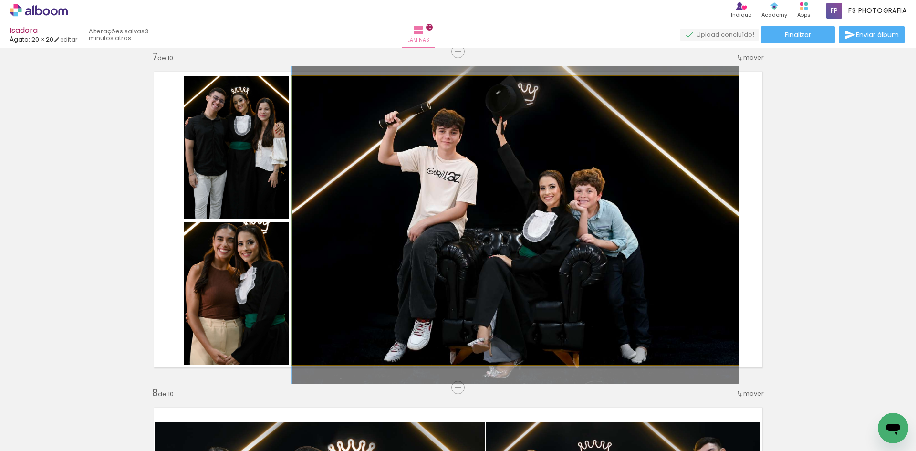
click at [612, 174] on quentale-photo at bounding box center [515, 220] width 446 height 289
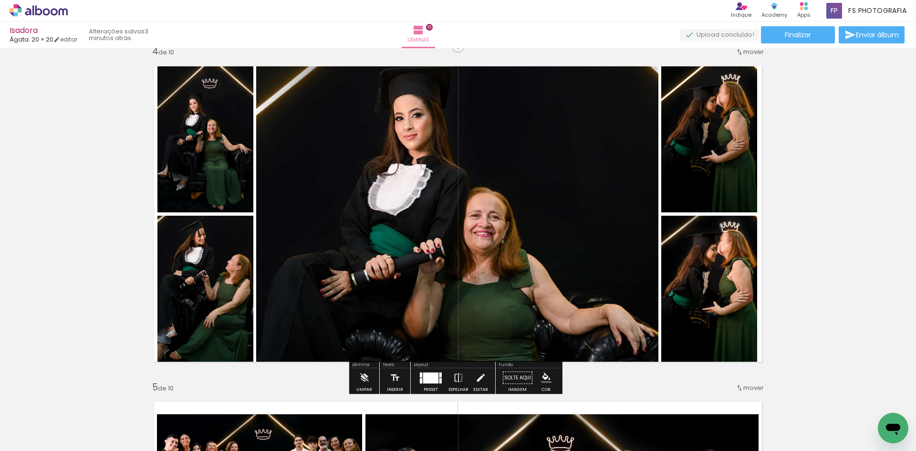
scroll to position [787, 0]
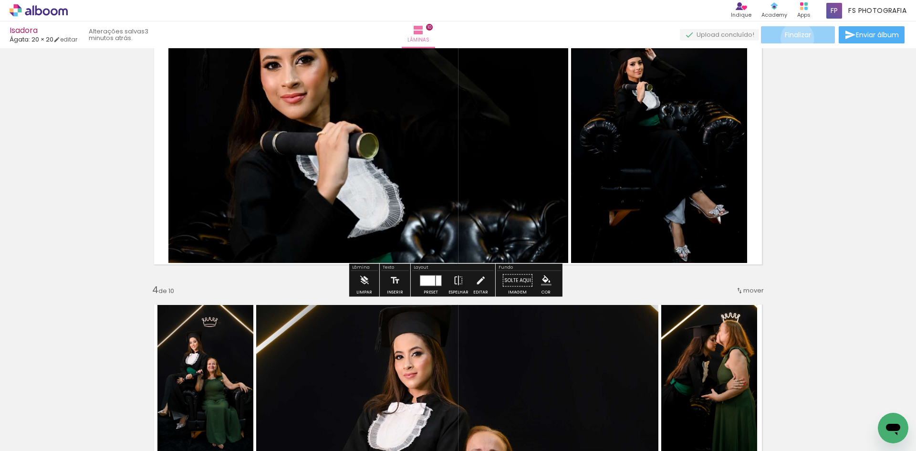
click at [794, 38] on span "Finalizar" at bounding box center [798, 34] width 26 height 7
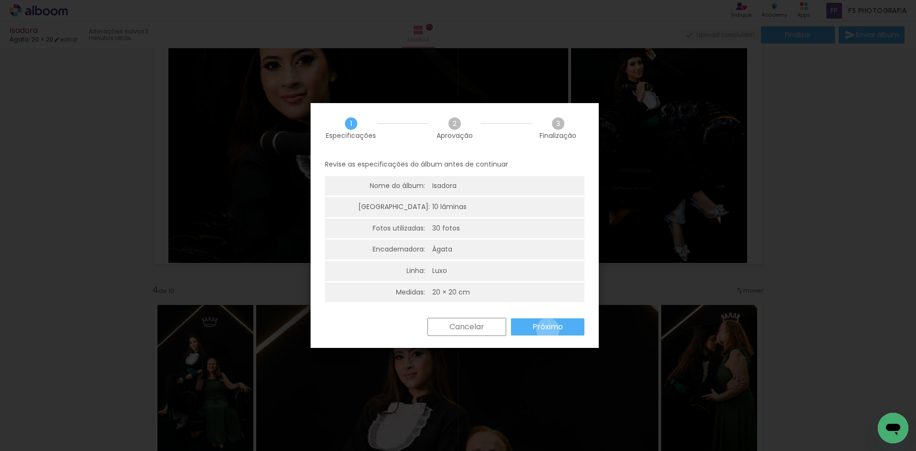
click at [0, 0] on slot "Próximo" at bounding box center [0, 0] width 0 height 0
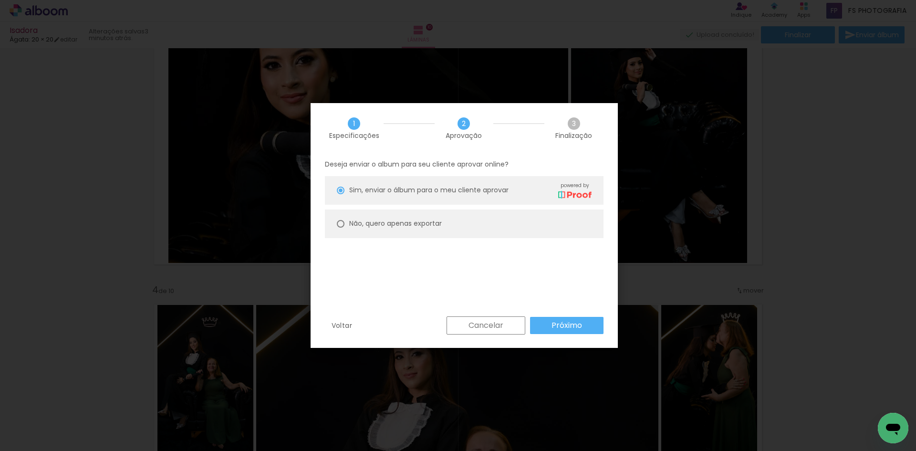
click at [0, 0] on slot "Próximo" at bounding box center [0, 0] width 0 height 0
